Goal: Check status: Check status

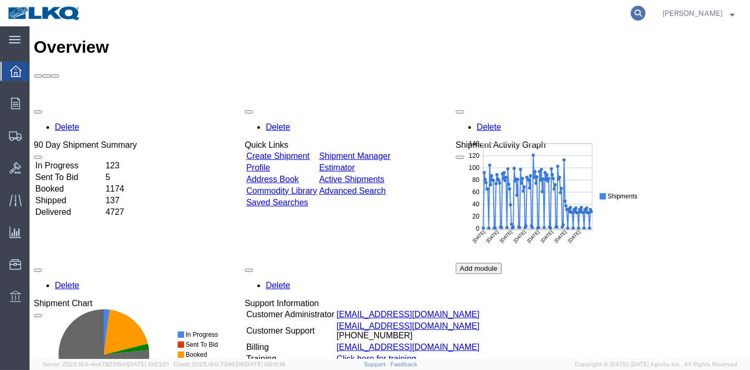
click at [642, 11] on icon at bounding box center [637, 13] width 15 height 15
click at [500, 17] on input "search" at bounding box center [470, 13] width 320 height 25
paste input "x56524170"
drag, startPoint x: 357, startPoint y: 37, endPoint x: 236, endPoint y: 26, distance: 121.2
type input "56524170"
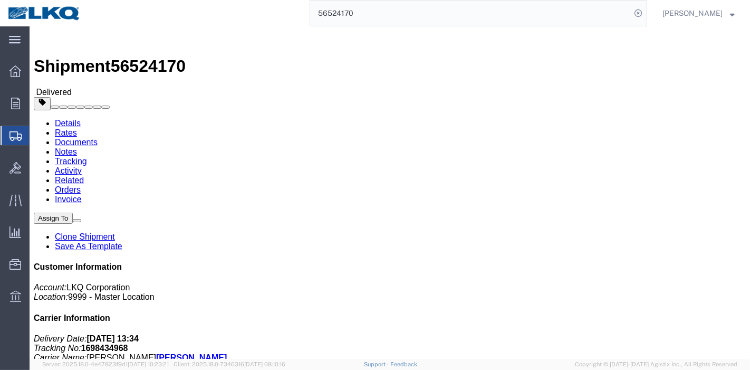
drag, startPoint x: 70, startPoint y: 37, endPoint x: 85, endPoint y: 20, distance: 23.2
click link "Rates"
